Goal: Information Seeking & Learning: Learn about a topic

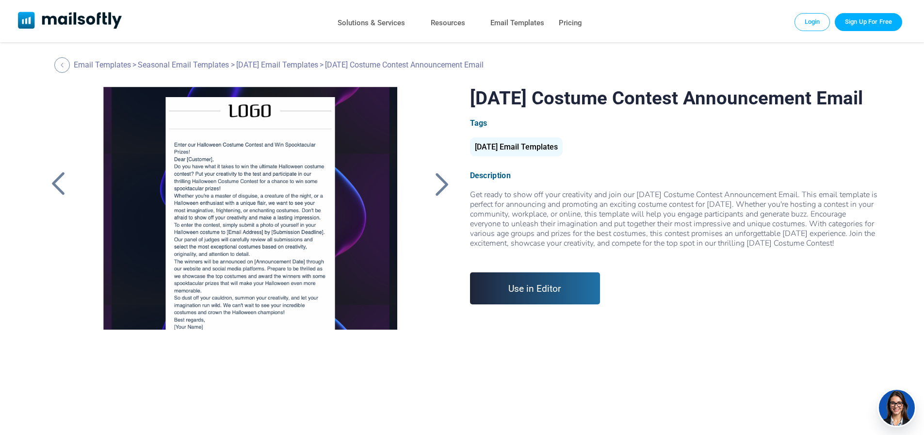
click at [449, 185] on div at bounding box center [442, 183] width 24 height 25
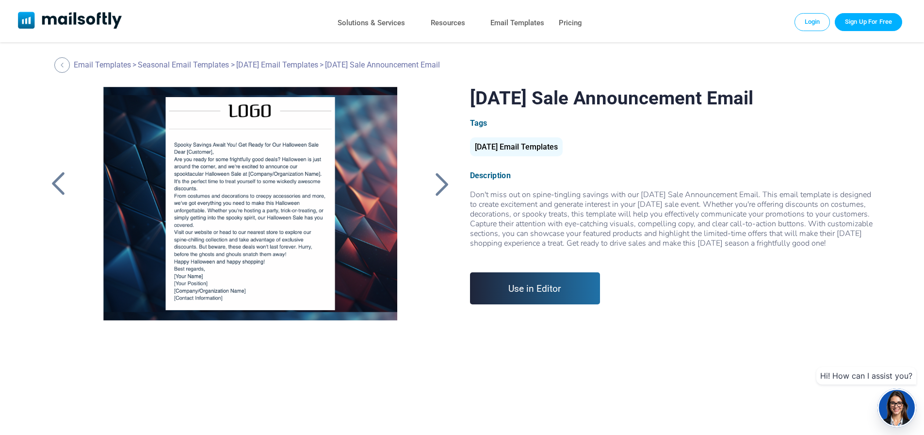
click at [56, 188] on div at bounding box center [58, 183] width 24 height 25
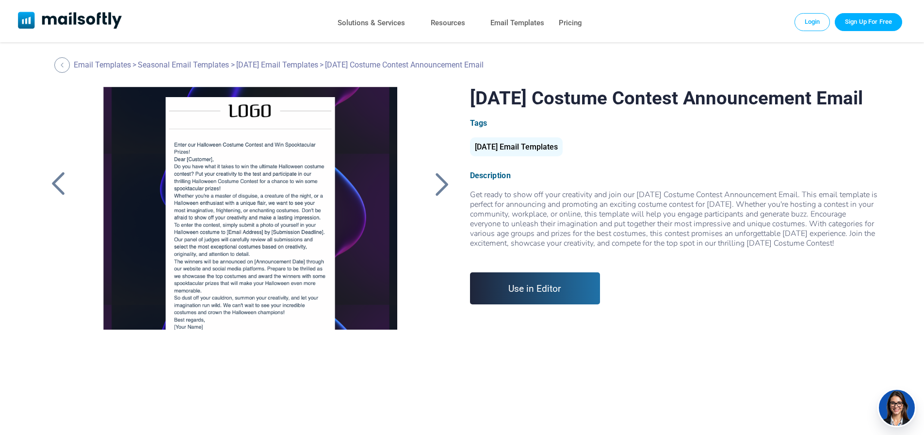
scroll to position [35, 0]
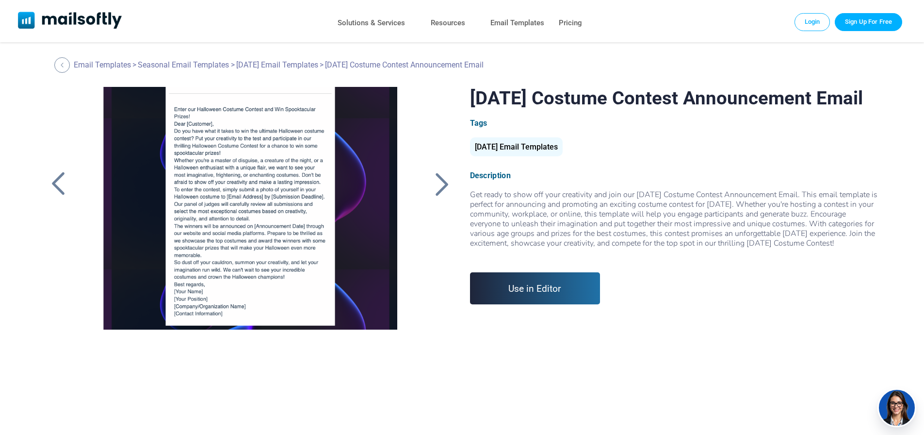
click at [227, 188] on div at bounding box center [250, 208] width 327 height 243
